Goal: Task Accomplishment & Management: Manage account settings

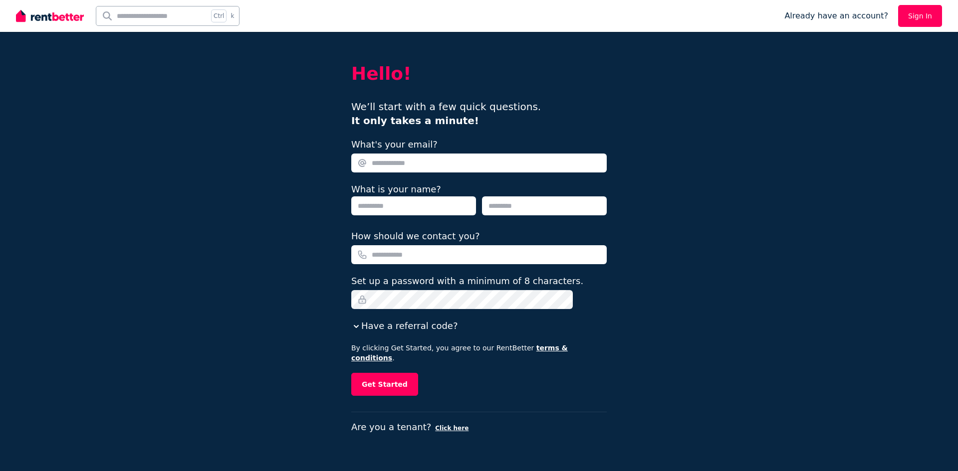
click at [927, 20] on link "Sign In" at bounding box center [920, 16] width 44 height 22
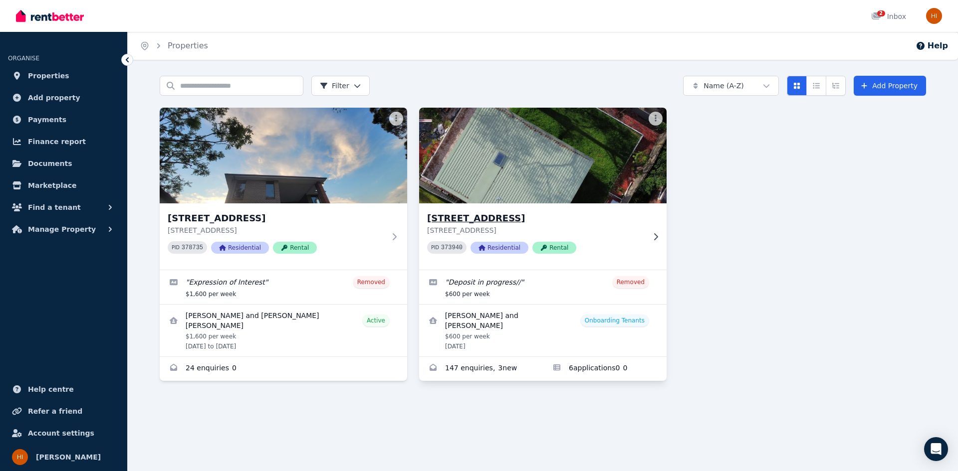
click at [604, 237] on div "118A Kent St, Epping 118A Kent St, Epping NSW 2121 PID 373940 Residential Rental" at bounding box center [535, 237] width 217 height 50
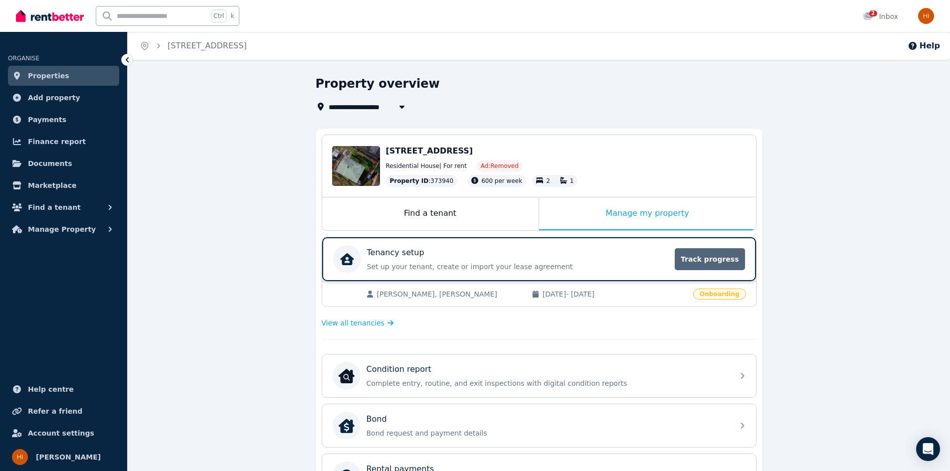
click at [700, 257] on span "Track progress" at bounding box center [710, 259] width 70 height 22
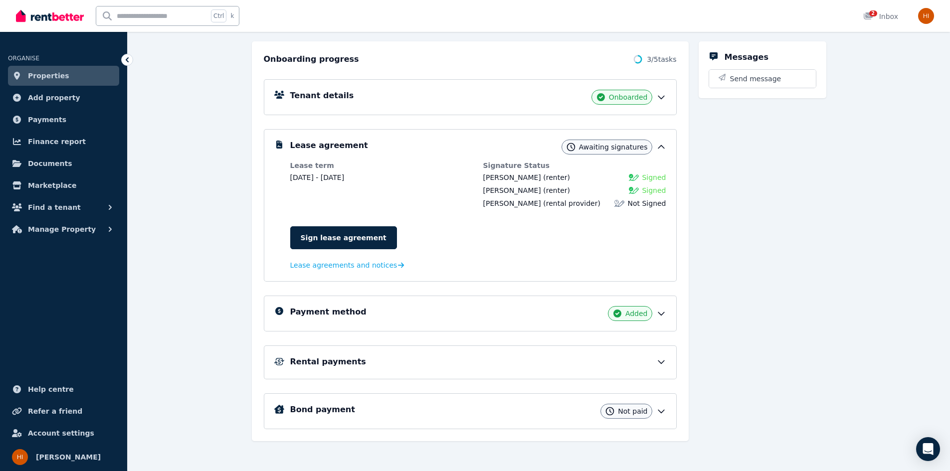
scroll to position [107, 0]
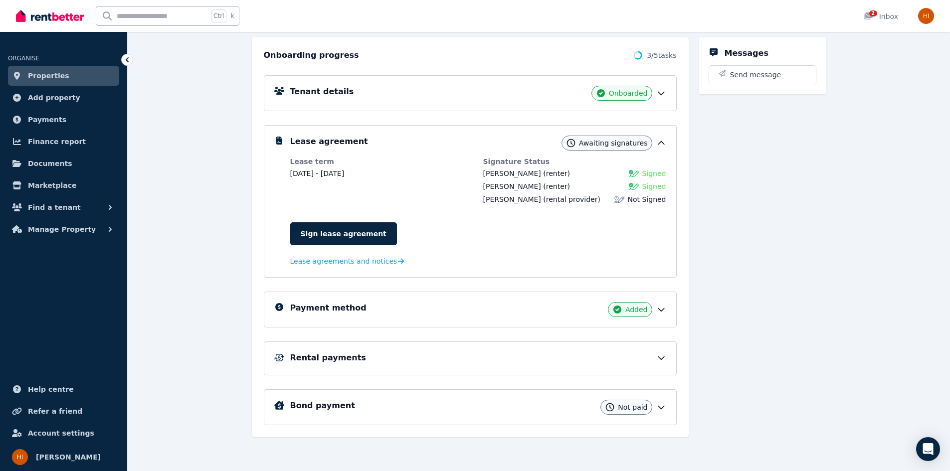
click at [661, 307] on icon at bounding box center [661, 310] width 10 height 10
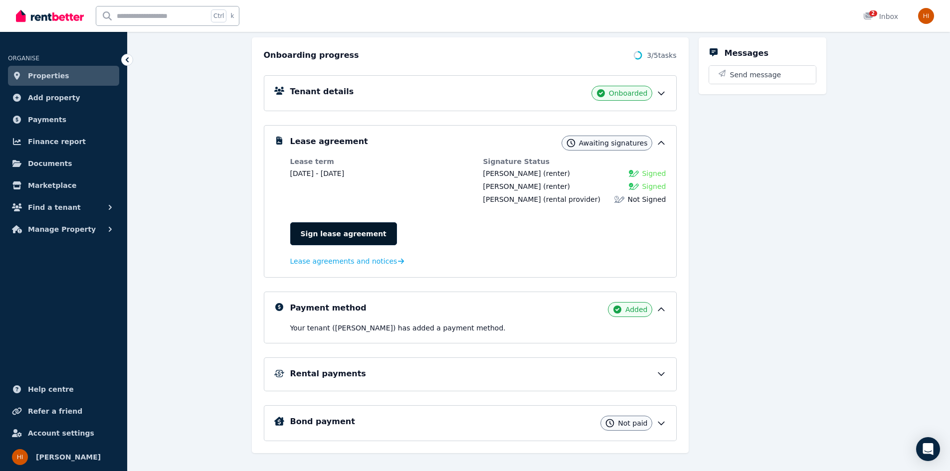
click at [333, 232] on link "Sign lease agreement" at bounding box center [343, 233] width 107 height 23
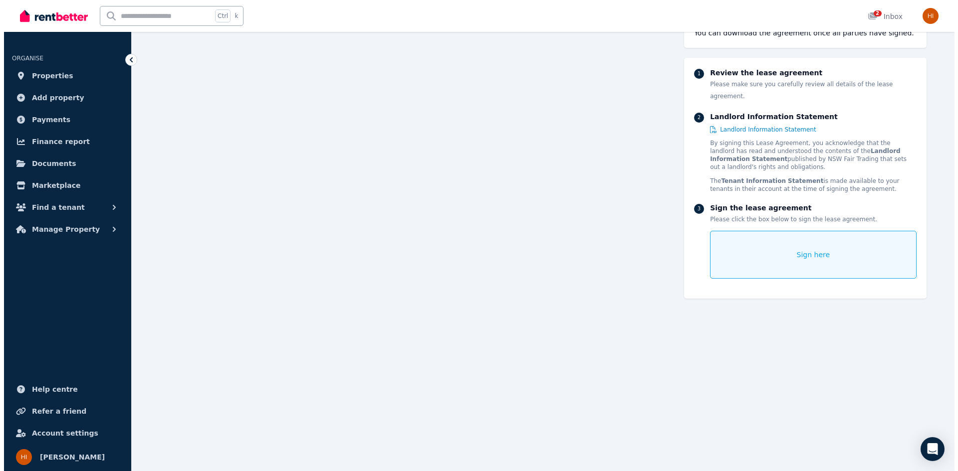
scroll to position [122, 0]
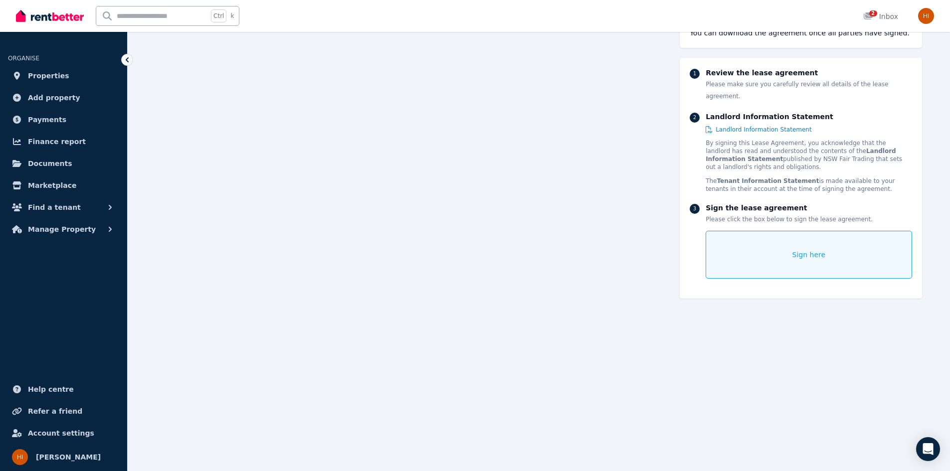
click at [791, 248] on div "Sign here" at bounding box center [809, 255] width 206 height 48
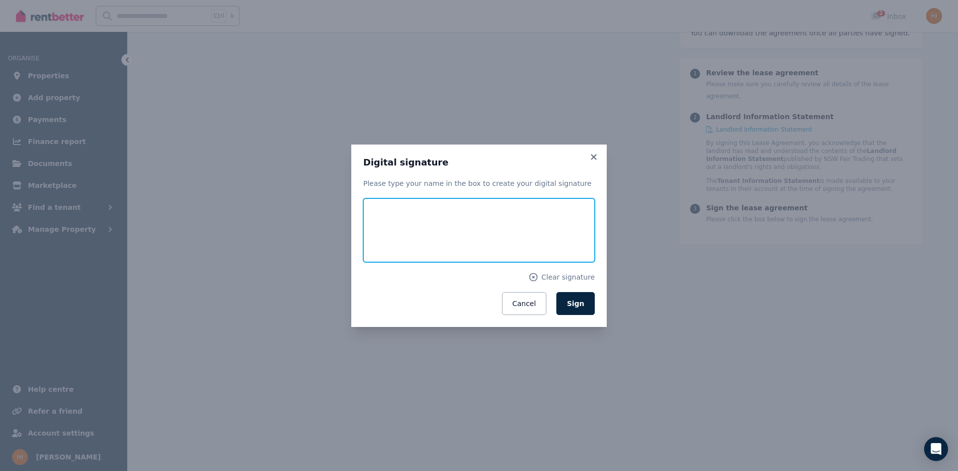
click at [430, 212] on input "text" at bounding box center [478, 231] width 231 height 64
type input "*"
type input "******"
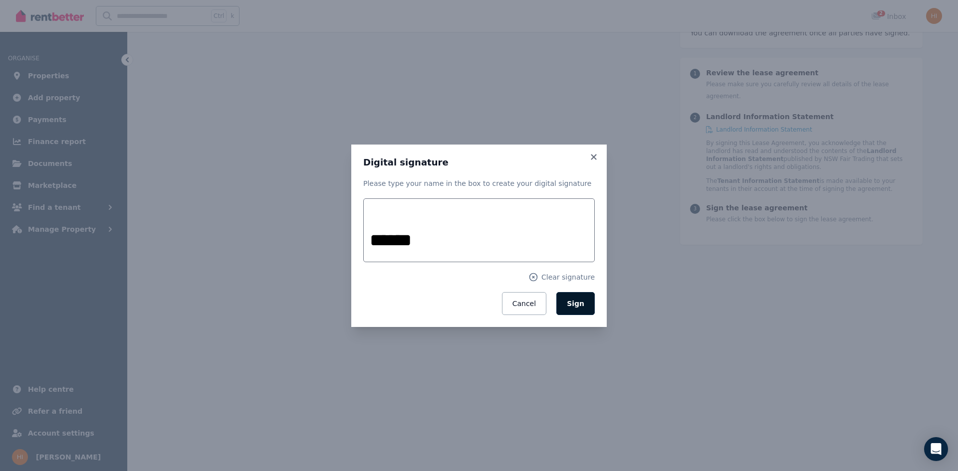
click at [590, 308] on button "Sign" at bounding box center [575, 303] width 38 height 23
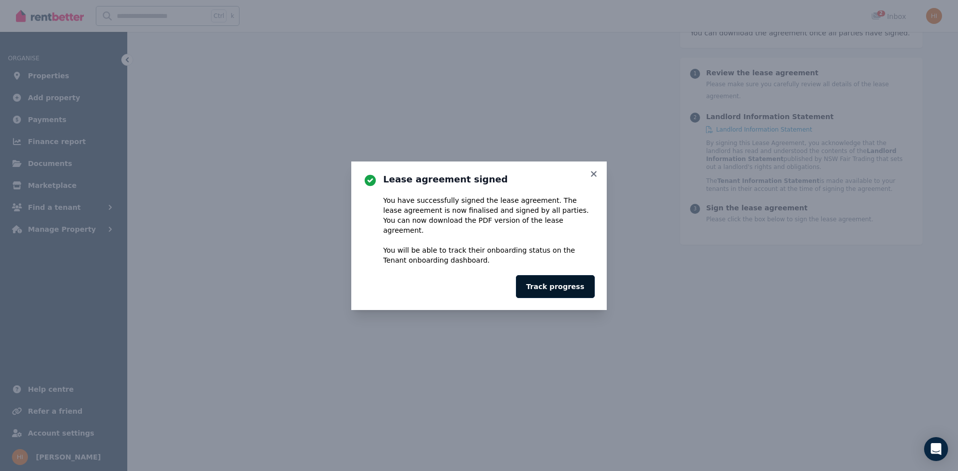
click at [568, 285] on button "Track progress" at bounding box center [555, 286] width 79 height 23
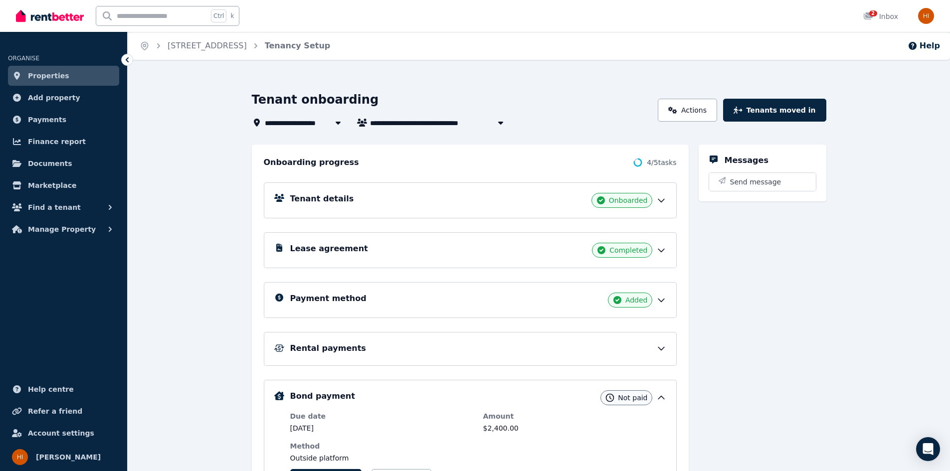
click at [541, 347] on div "Rental payments" at bounding box center [478, 349] width 376 height 12
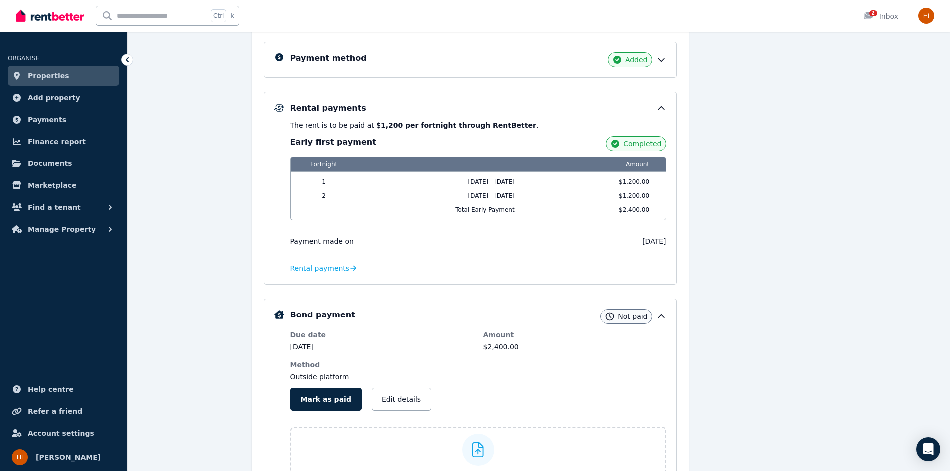
scroll to position [125, 0]
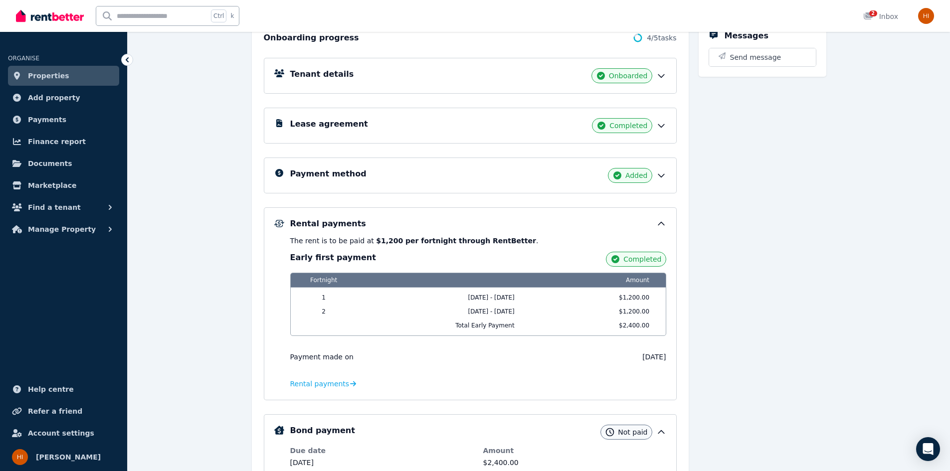
click at [664, 77] on icon at bounding box center [661, 76] width 10 height 10
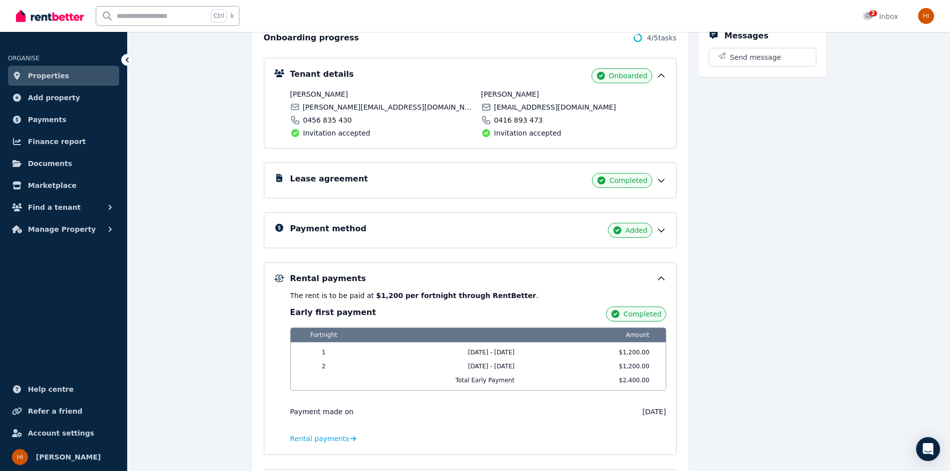
click at [665, 179] on icon at bounding box center [661, 181] width 10 height 10
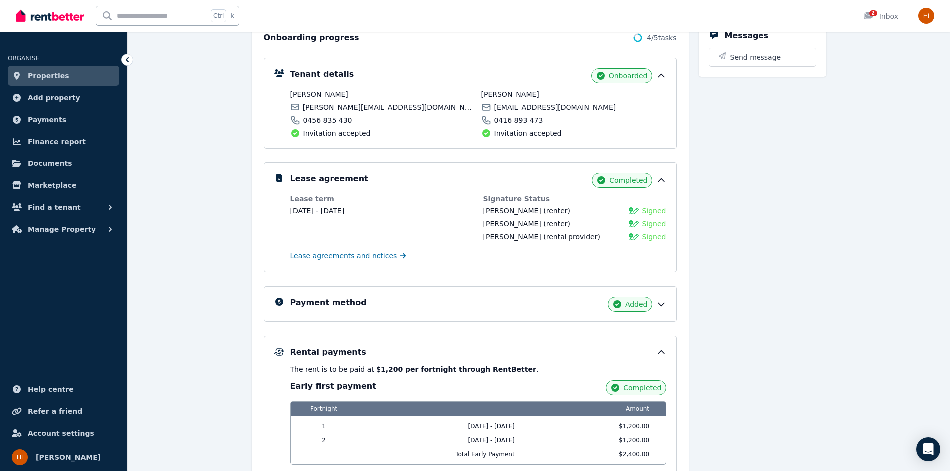
click at [314, 254] on span "Lease agreements and notices" at bounding box center [343, 256] width 107 height 10
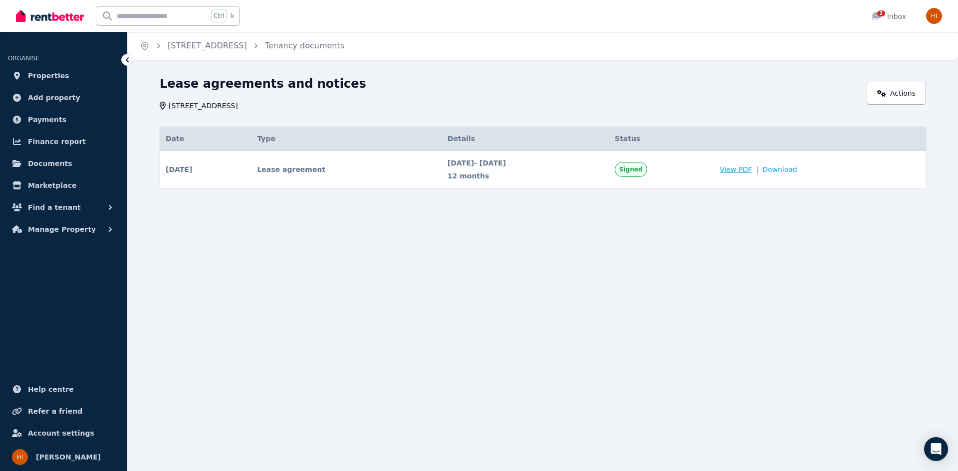
click at [751, 169] on span "View PDF" at bounding box center [735, 170] width 32 height 10
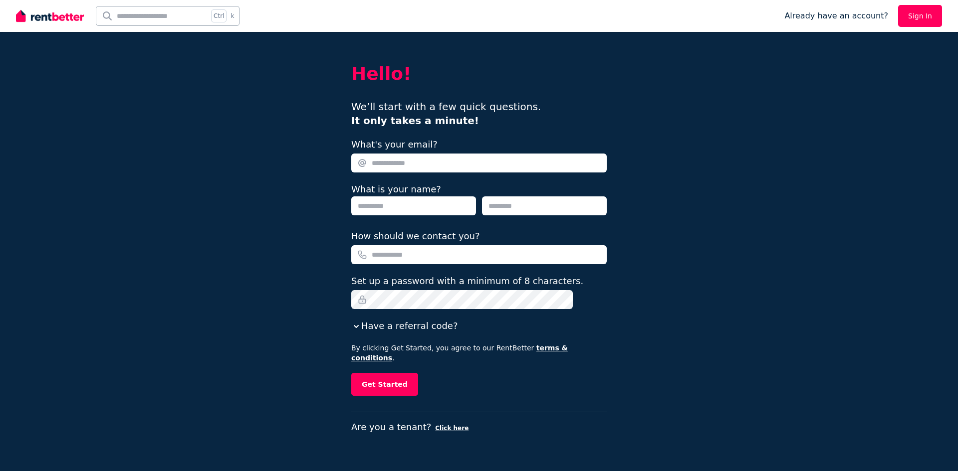
click at [923, 13] on link "Sign In" at bounding box center [920, 16] width 44 height 22
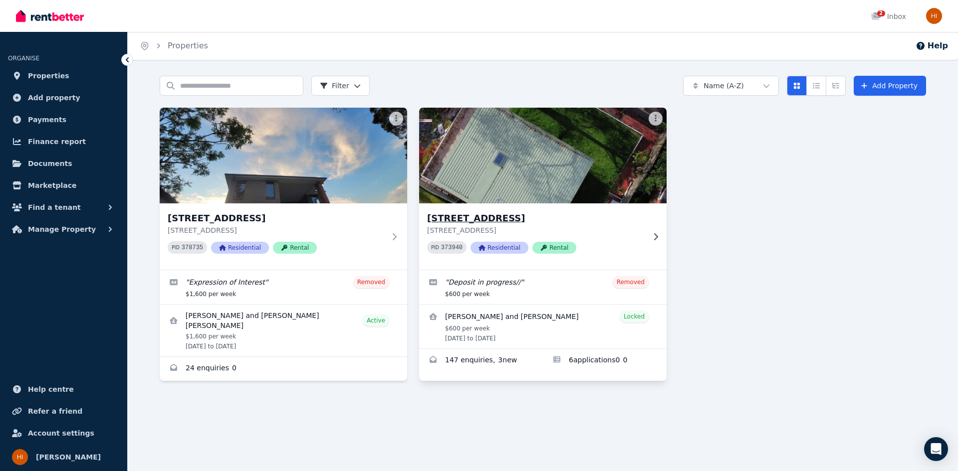
click at [601, 253] on div "PID 373940 Residential Rental" at bounding box center [535, 247] width 217 height 12
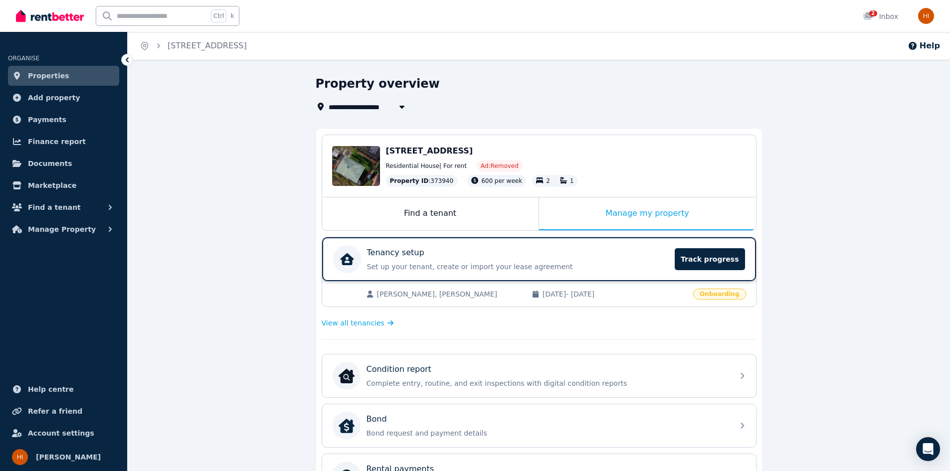
click at [668, 259] on div "Tenancy setup Set up your tenant, create or import your lease agreement Track p…" at bounding box center [518, 259] width 302 height 25
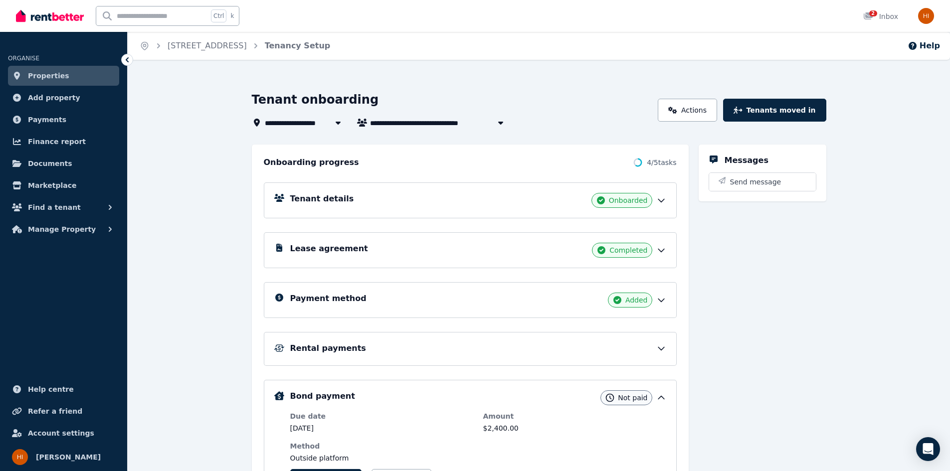
click at [528, 201] on div "Tenant details Onboarded" at bounding box center [478, 200] width 376 height 15
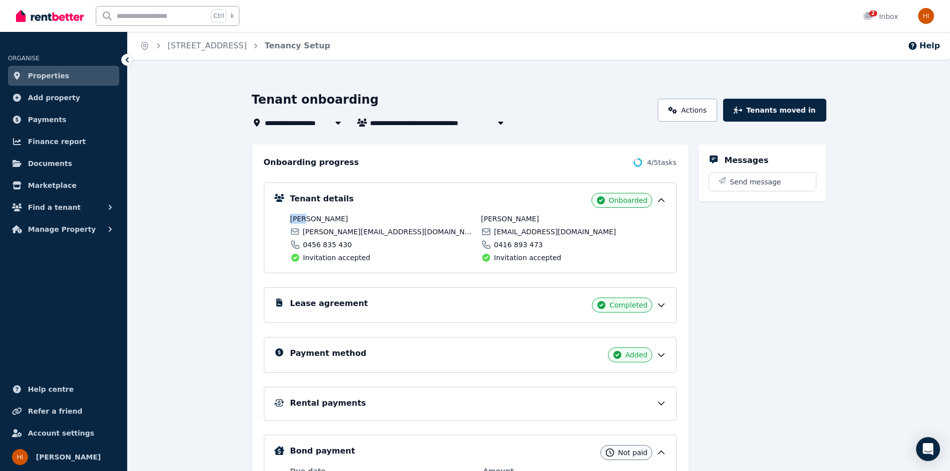
drag, startPoint x: 307, startPoint y: 218, endPoint x: 287, endPoint y: 217, distance: 19.5
click at [287, 217] on div "Tenant details Onboarded [PERSON_NAME] [PERSON_NAME][EMAIL_ADDRESS][DOMAIN_NAME…" at bounding box center [470, 228] width 392 height 70
copy span "[PERSON_NAME]"
drag, startPoint x: 339, startPoint y: 216, endPoint x: 311, endPoint y: 216, distance: 27.9
click at [311, 216] on span "[PERSON_NAME]" at bounding box center [382, 219] width 185 height 10
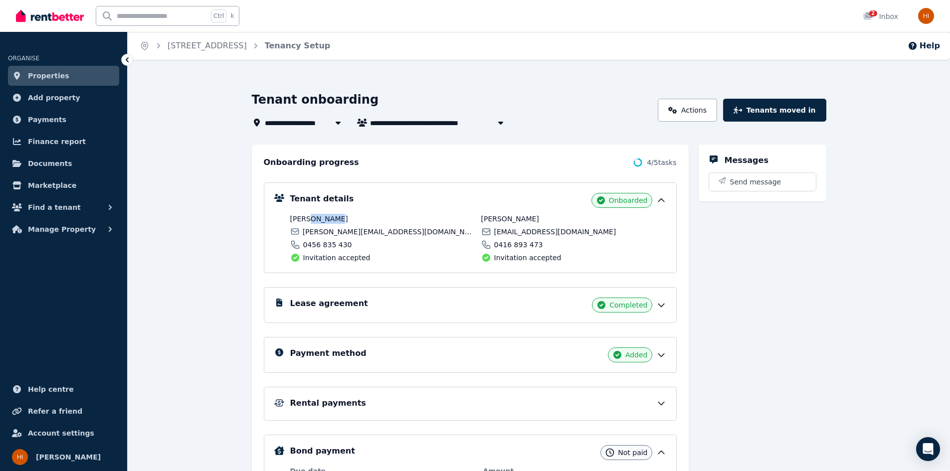
copy span "Rashnou"
drag, startPoint x: 383, startPoint y: 230, endPoint x: 303, endPoint y: 234, distance: 79.9
click at [303, 234] on div "[PERSON_NAME][EMAIL_ADDRESS][DOMAIN_NAME]" at bounding box center [382, 232] width 185 height 10
copy span "[PERSON_NAME][EMAIL_ADDRESS][DOMAIN_NAME]"
drag, startPoint x: 502, startPoint y: 219, endPoint x: 483, endPoint y: 215, distance: 19.9
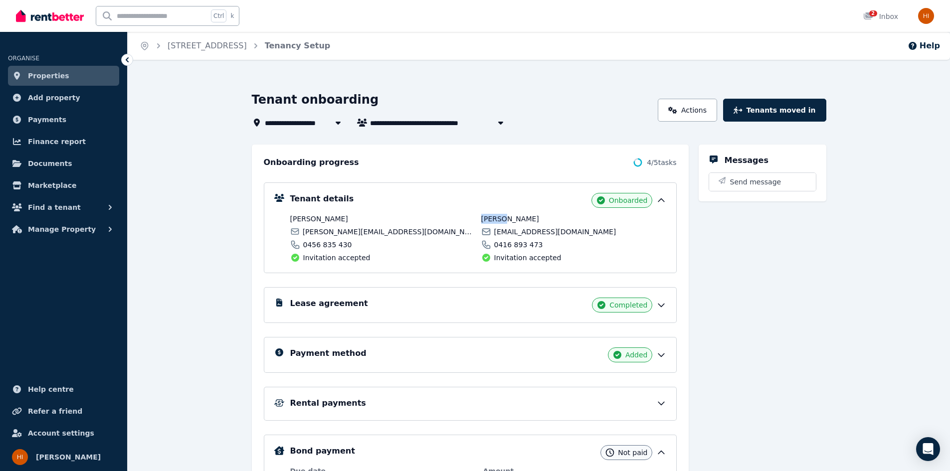
click at [483, 215] on span "[PERSON_NAME]" at bounding box center [573, 219] width 185 height 10
copy span "[PERSON_NAME]"
drag, startPoint x: 542, startPoint y: 217, endPoint x: 528, endPoint y: 215, distance: 14.6
click at [528, 215] on span "[PERSON_NAME]" at bounding box center [573, 219] width 185 height 10
copy span "Vand"
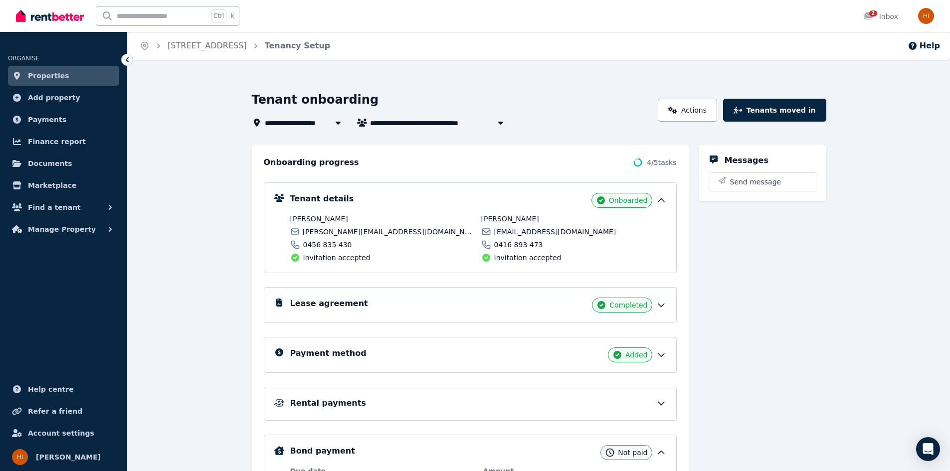
click at [554, 86] on div "**********" at bounding box center [539, 376] width 823 height 600
click at [660, 402] on icon at bounding box center [661, 404] width 10 height 10
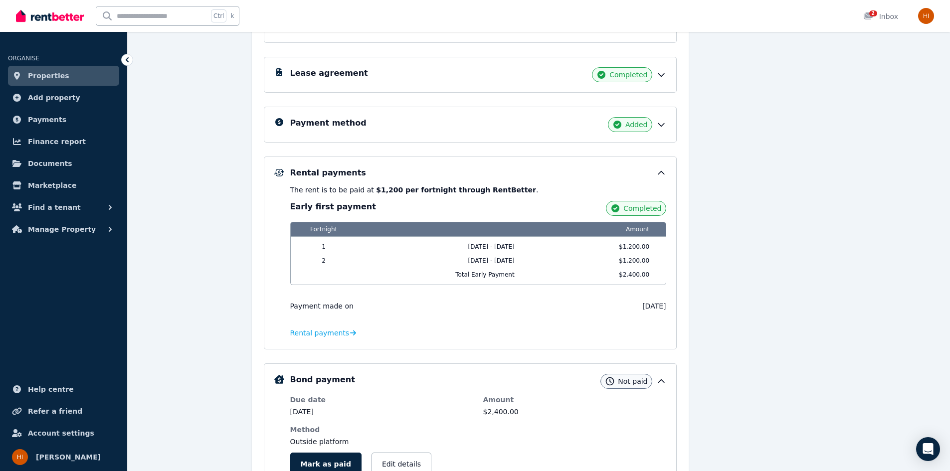
scroll to position [249, 0]
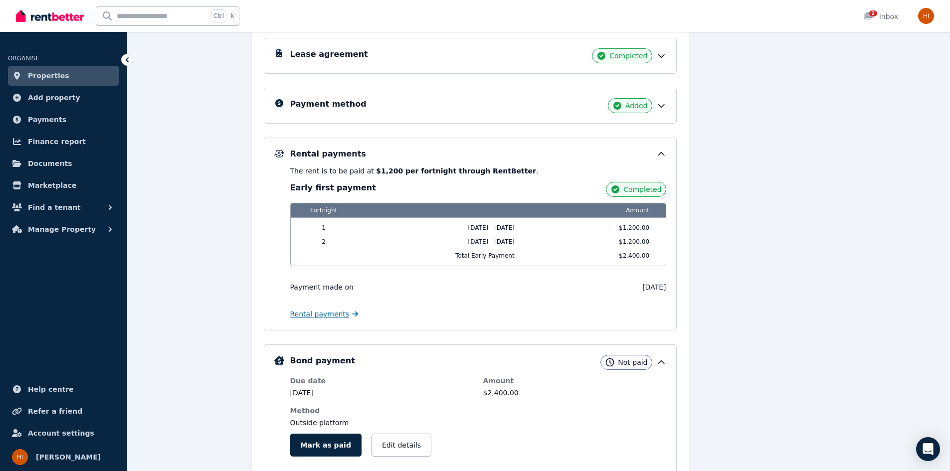
click at [307, 315] on span "Rental payments" at bounding box center [319, 314] width 59 height 10
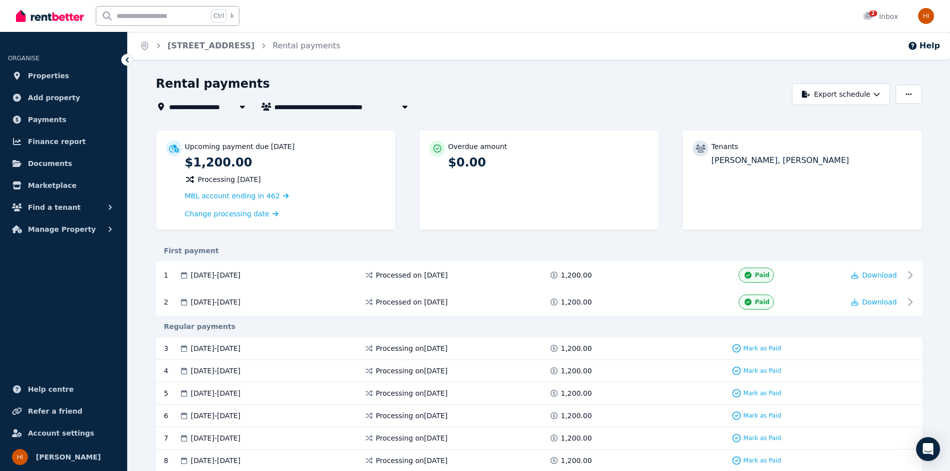
click at [646, 97] on div "**********" at bounding box center [471, 94] width 631 height 37
